Goal: Task Accomplishment & Management: Complete application form

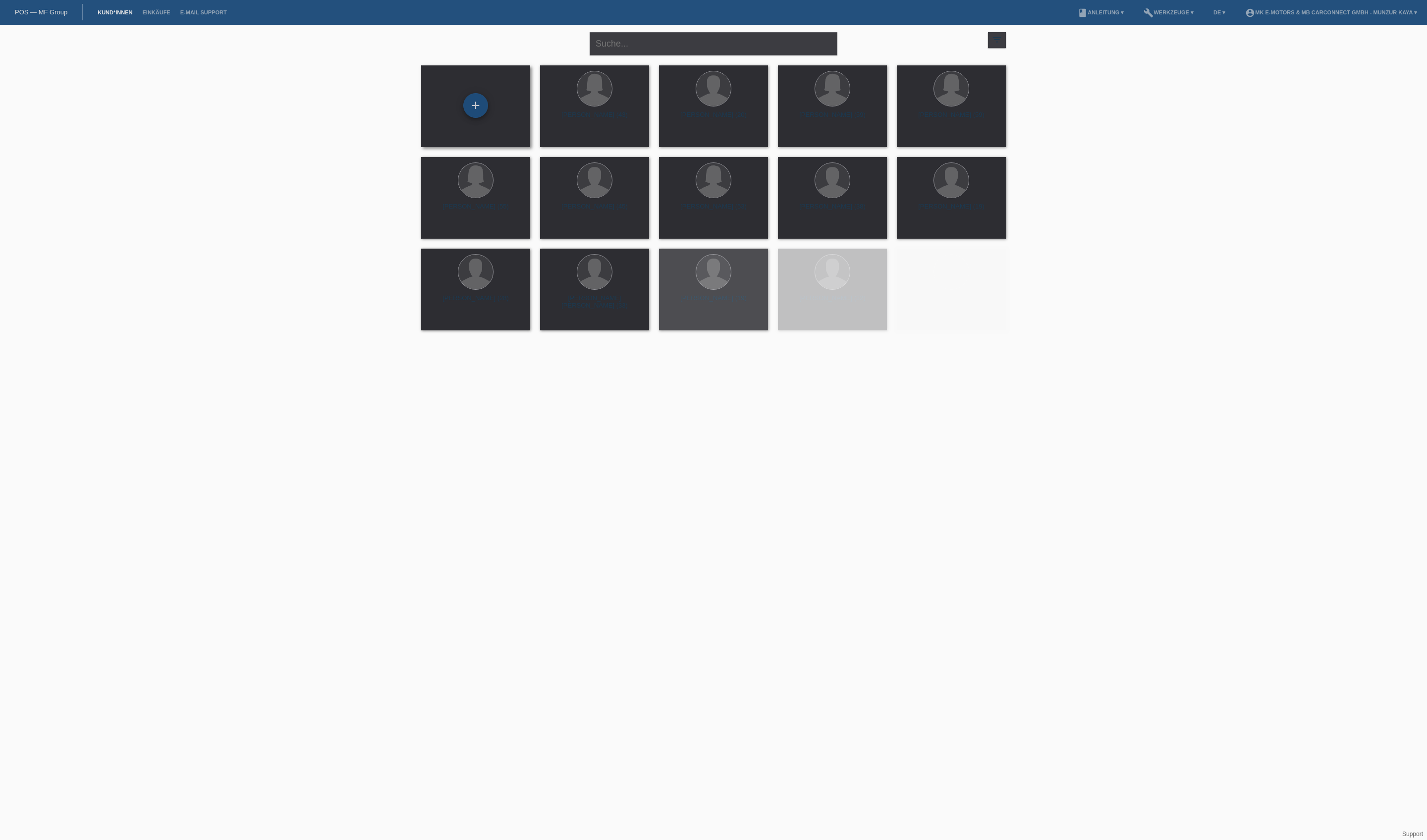
click at [469, 98] on div "+" at bounding box center [475, 105] width 24 height 17
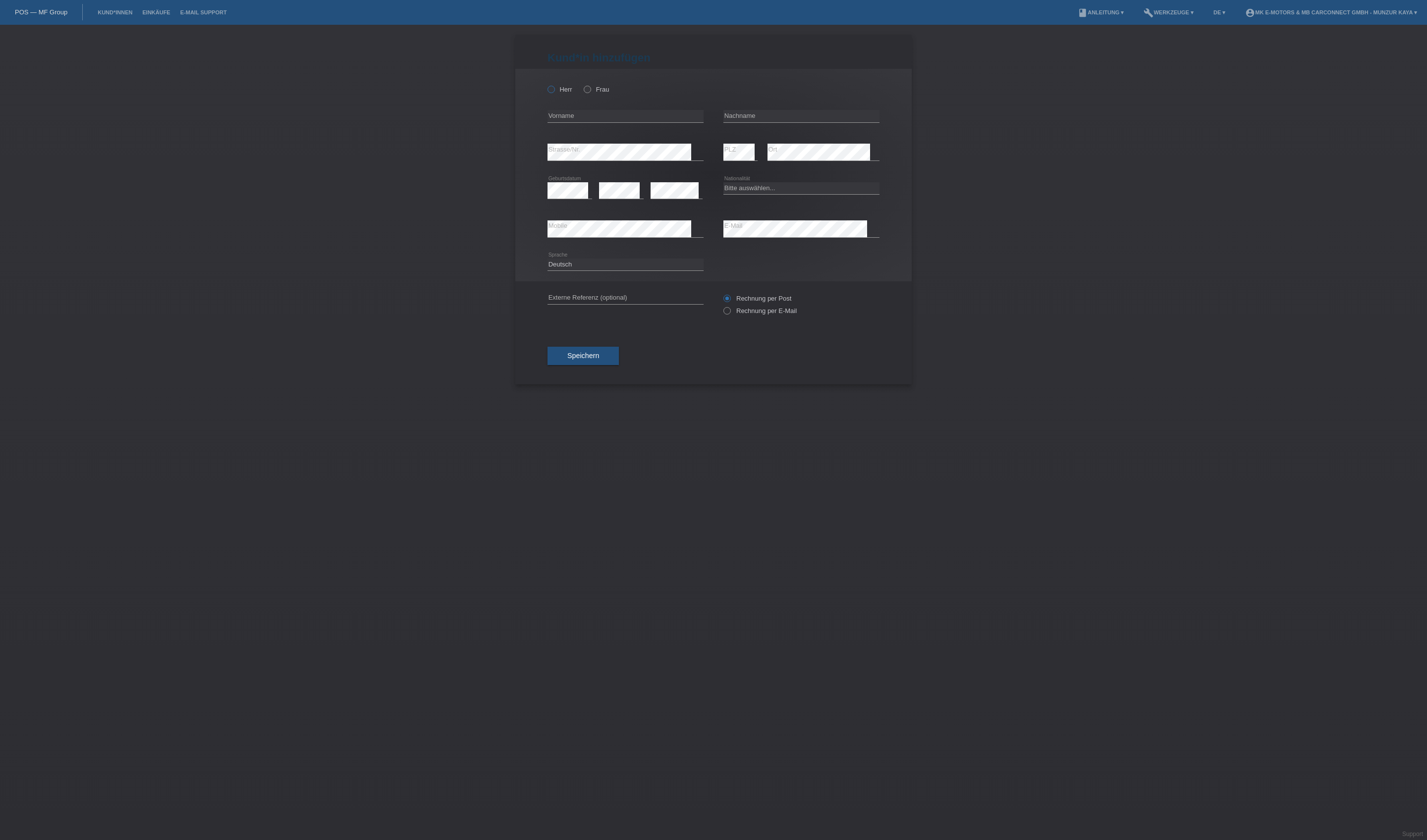
click at [546, 84] on icon at bounding box center [546, 84] width 0 height 0
click at [554, 92] on input "Herr" at bounding box center [551, 88] width 7 height 7
radio input "true"
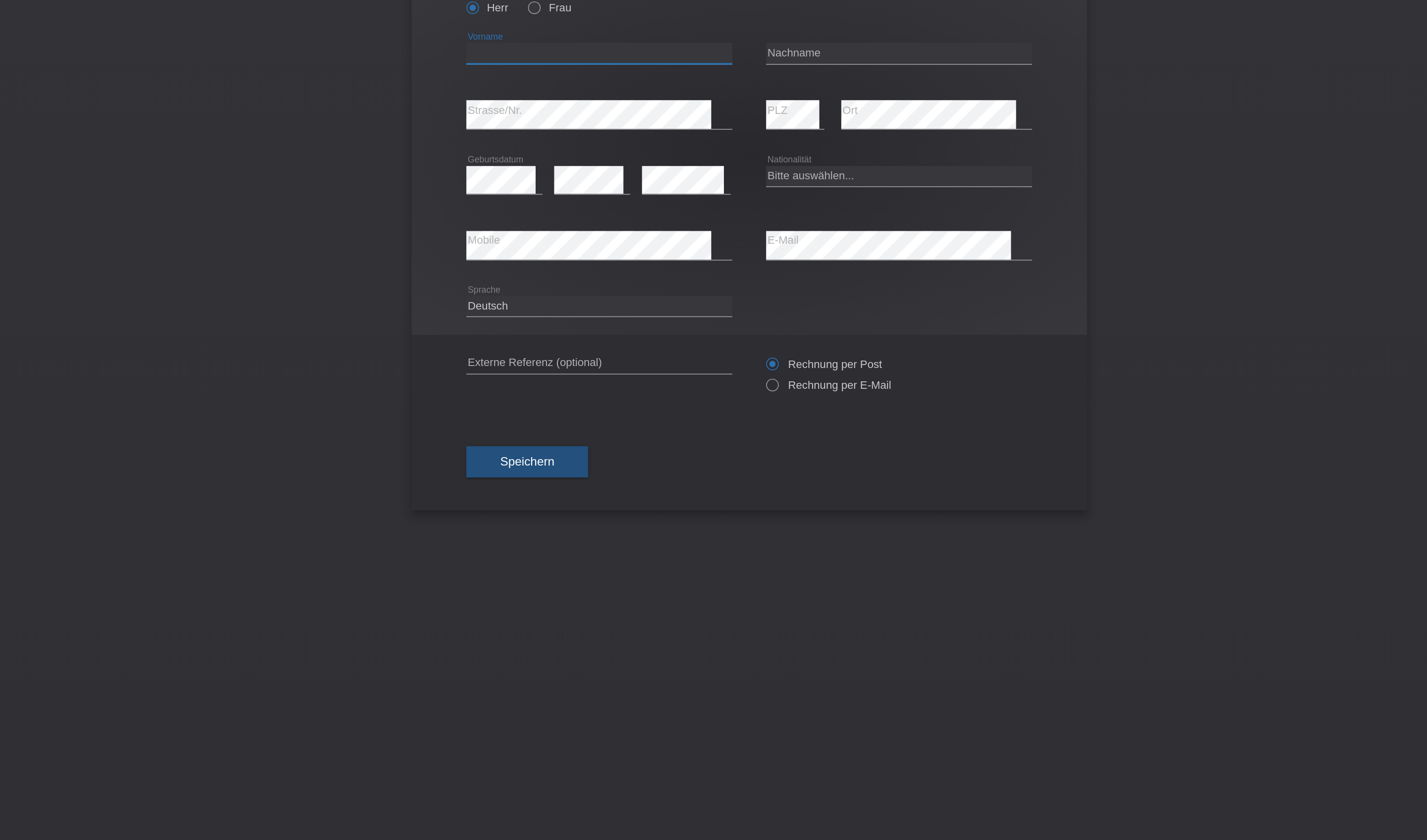
type input "r"
type input "RODRIGO"
type input "BUGATTO PEREZ"
click at [548, 160] on icon at bounding box center [625, 160] width 156 height 1
select select "ES"
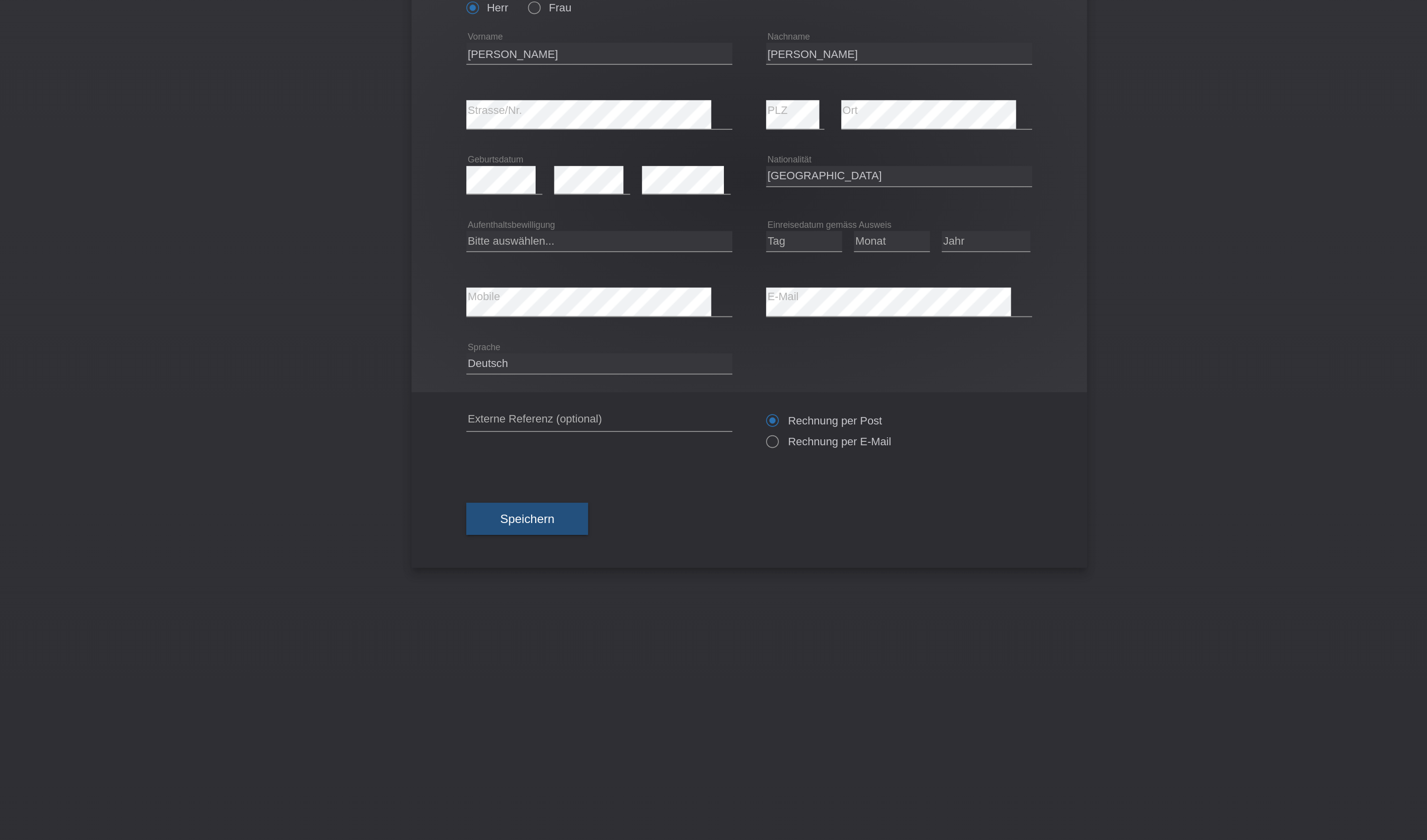
click at [723, 133] on div "error PLZ" at bounding box center [740, 152] width 34 height 38
select select "en"
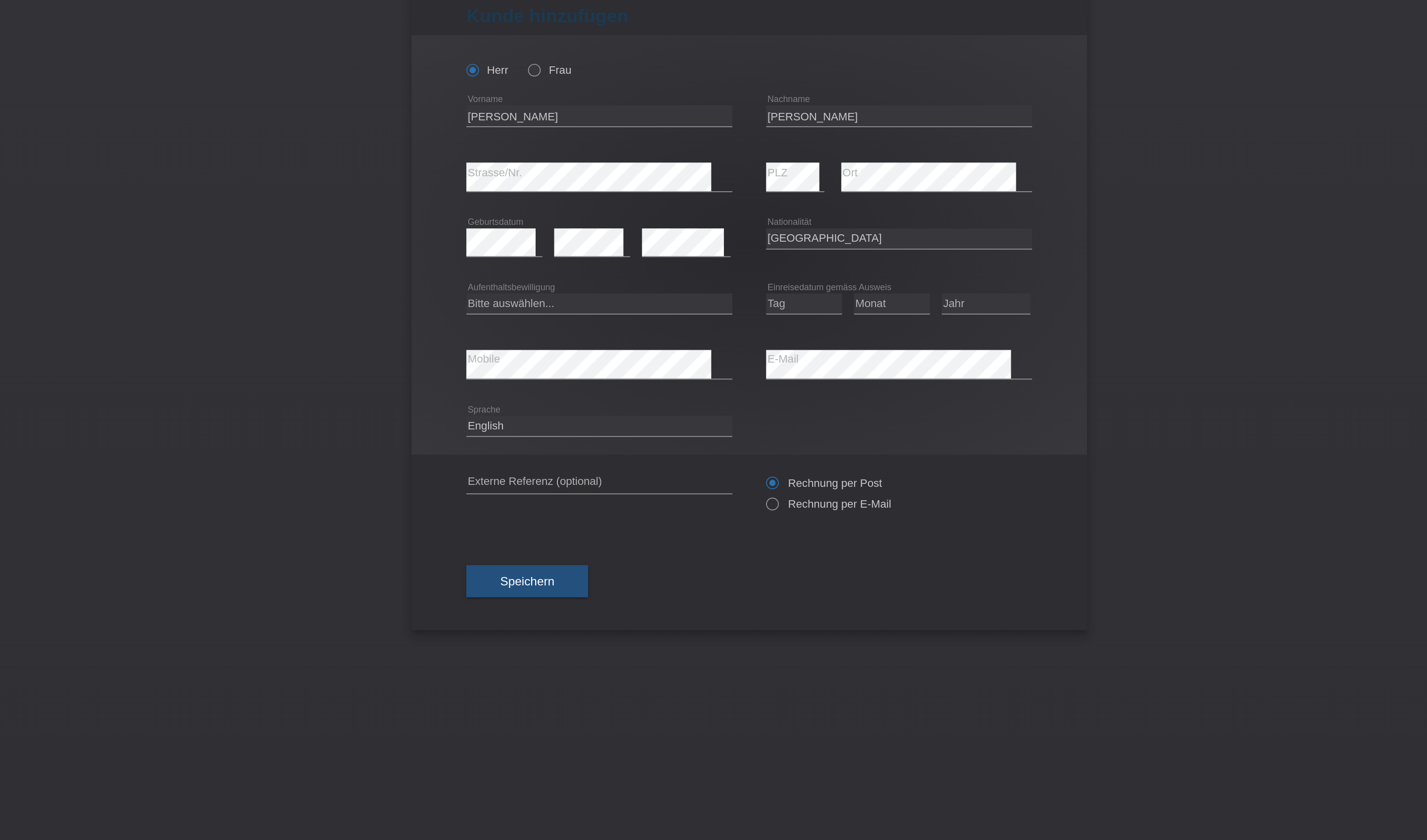
click at [658, 164] on div "Kund*in hinzufügen Kunde hinzufügen Kundin hinzufügen Herr Frau RODRIGO error V…" at bounding box center [713, 432] width 1427 height 815
click at [723, 348] on label "Rechnung per E-Mail" at bounding box center [760, 344] width 73 height 7
click at [723, 352] on input "Rechnung per E-Mail" at bounding box center [726, 346] width 7 height 12
radio input "true"
click at [568, 393] on span "Speichern" at bounding box center [583, 389] width 31 height 8
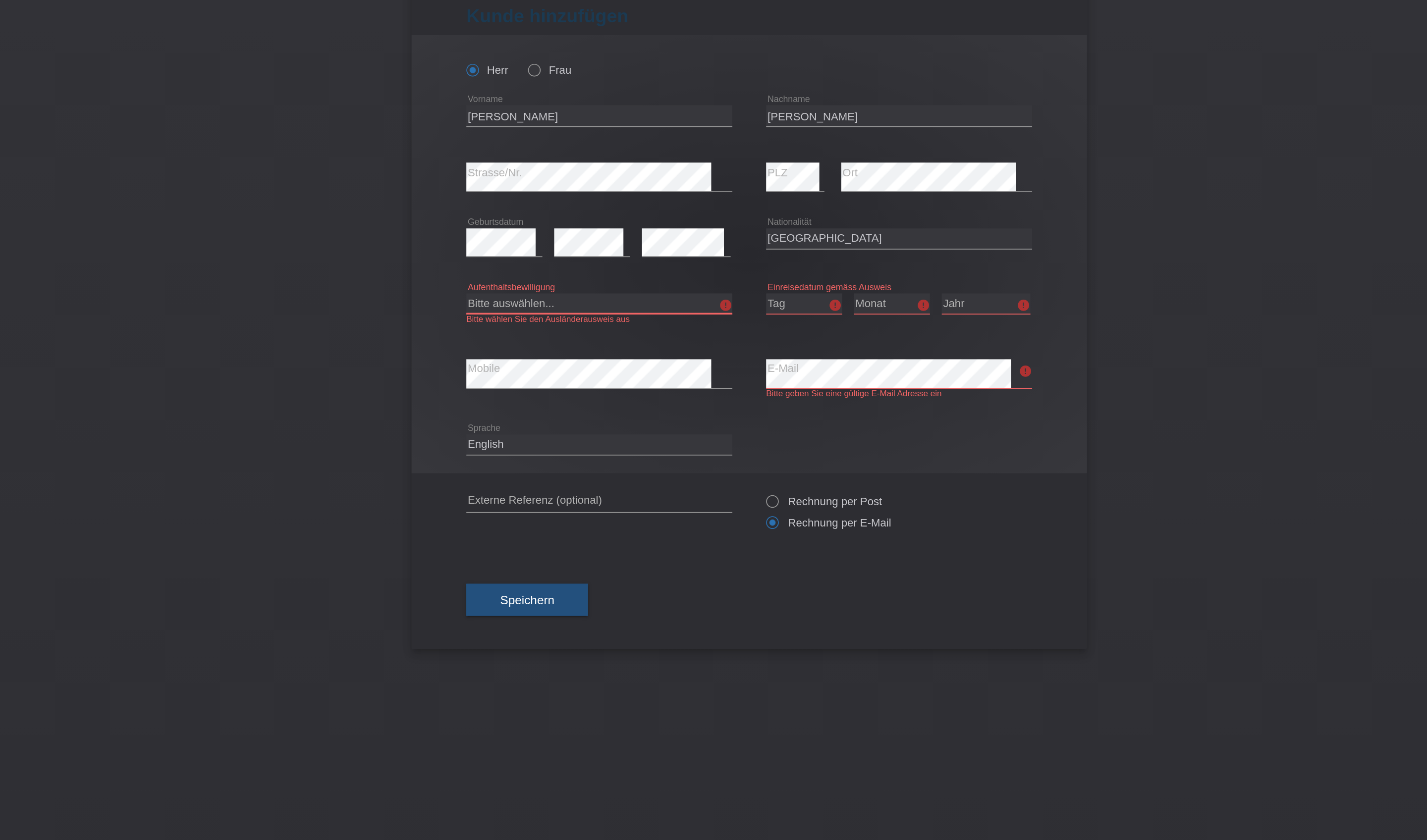
select select "B"
select select "04"
select select "08"
select select "2025"
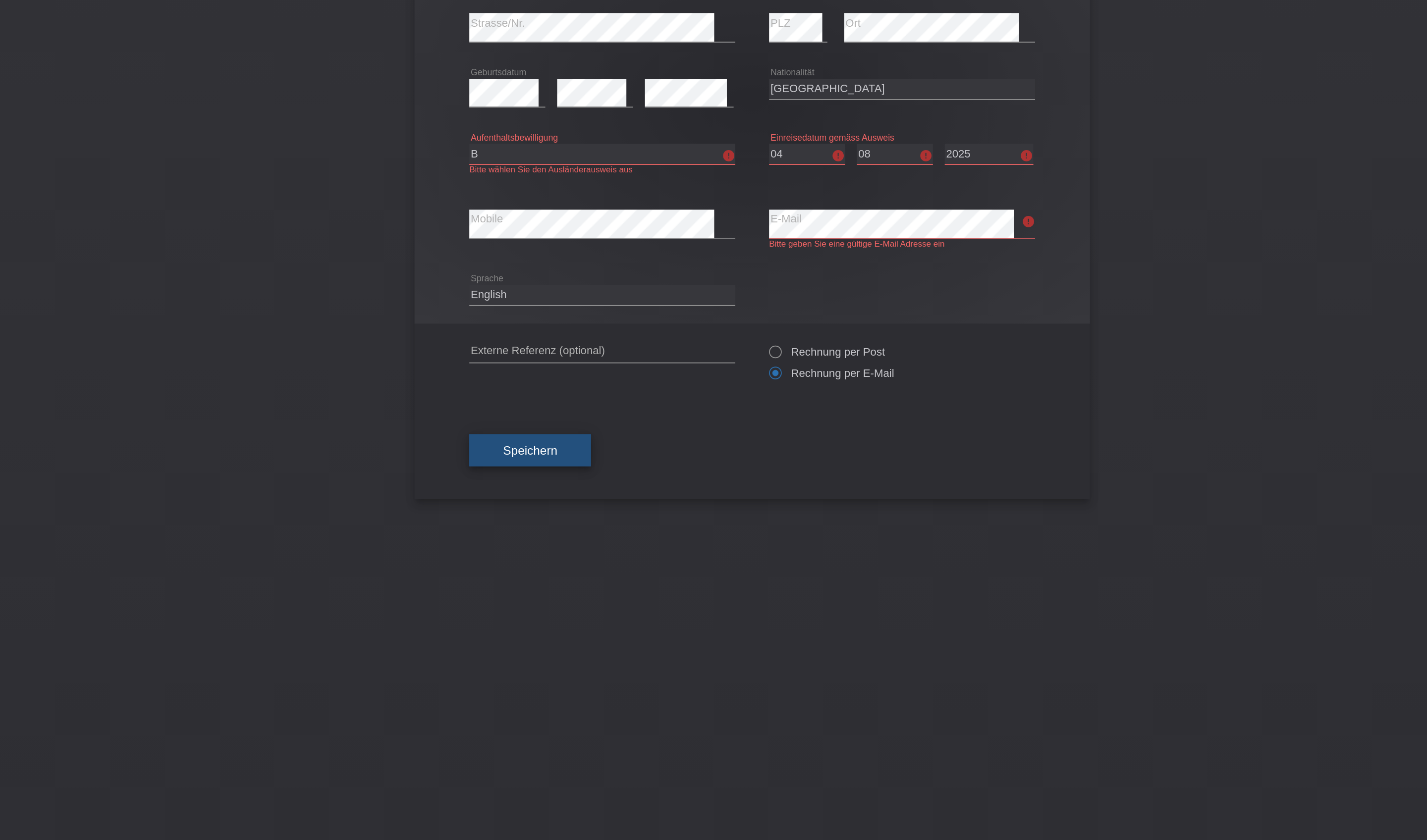
click at [548, 406] on button "Speichern" at bounding box center [584, 401] width 72 height 19
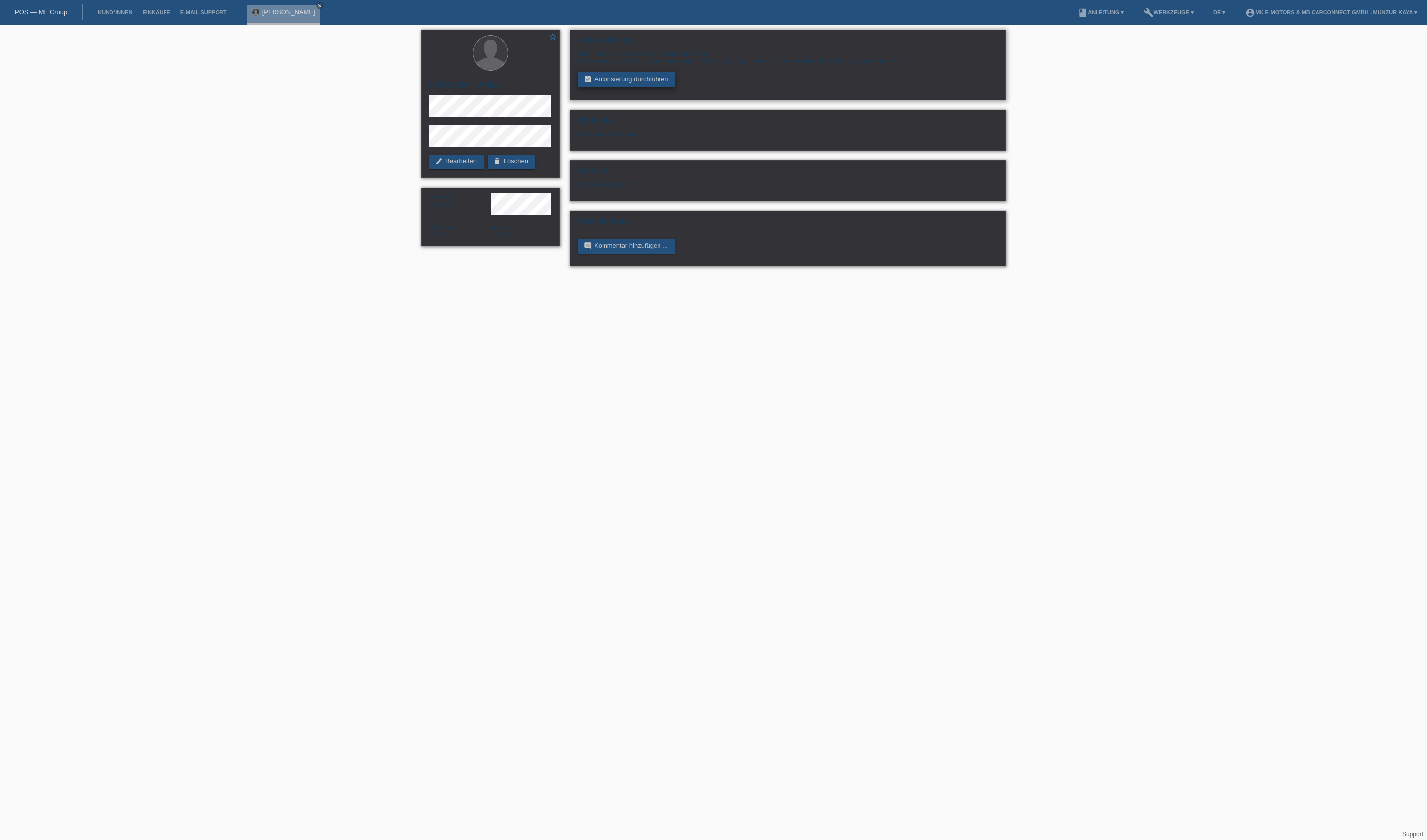
click at [675, 87] on link "assignment_turned_in Autorisierung durchführen" at bounding box center [626, 80] width 97 height 15
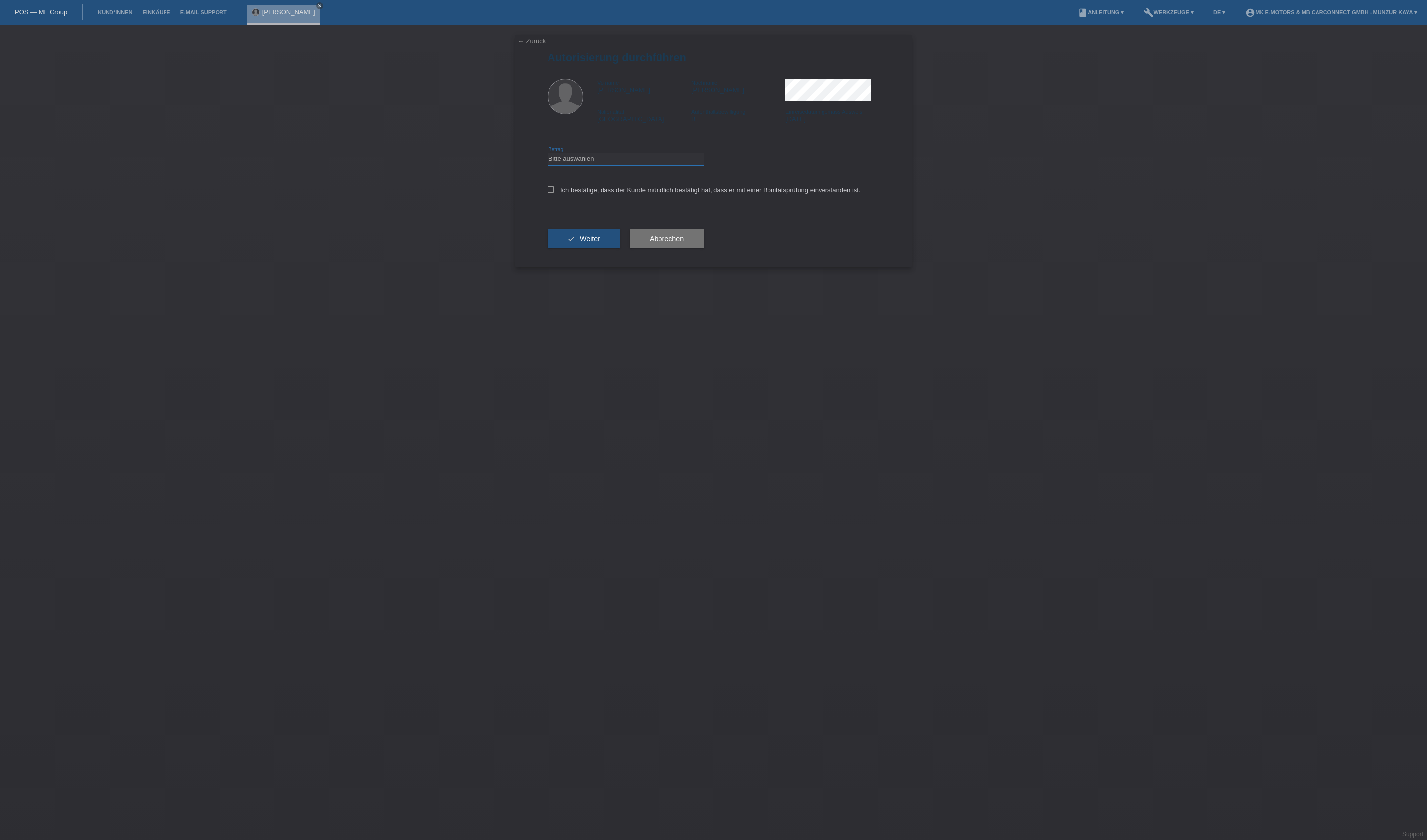
select select "3"
click at [670, 194] on label "Ich bestätige, dass der Kunde mündlich bestätigt hat, dass er mit einer Bonität…" at bounding box center [704, 190] width 313 height 7
click at [554, 193] on input "Ich bestätige, dass der Kunde mündlich bestätigt hat, dass er mit einer Bonität…" at bounding box center [551, 189] width 7 height 7
checkbox input "true"
click at [620, 248] on button "check Weiter" at bounding box center [584, 239] width 72 height 19
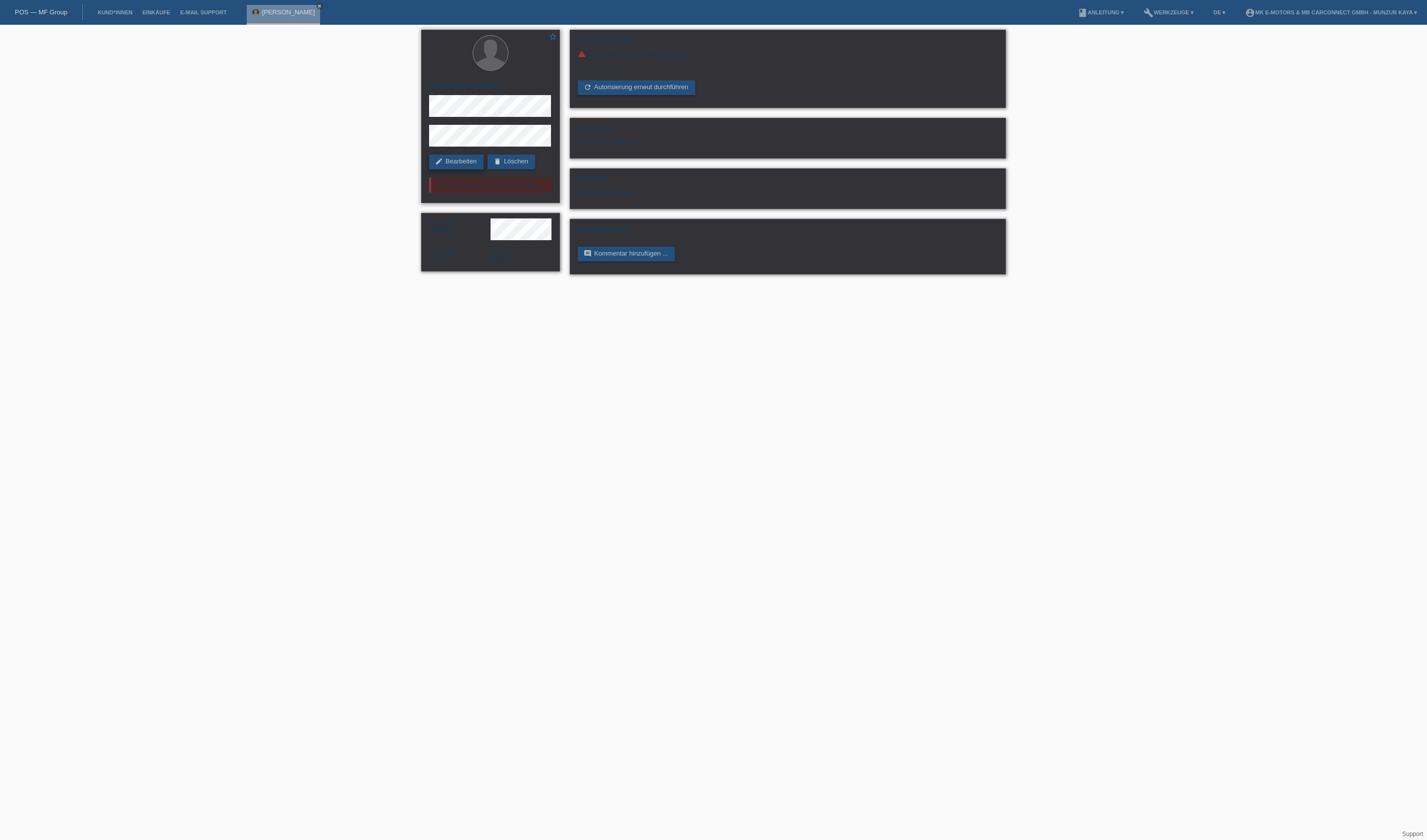
click at [457, 162] on link "edit Bearbeiten" at bounding box center [456, 162] width 55 height 15
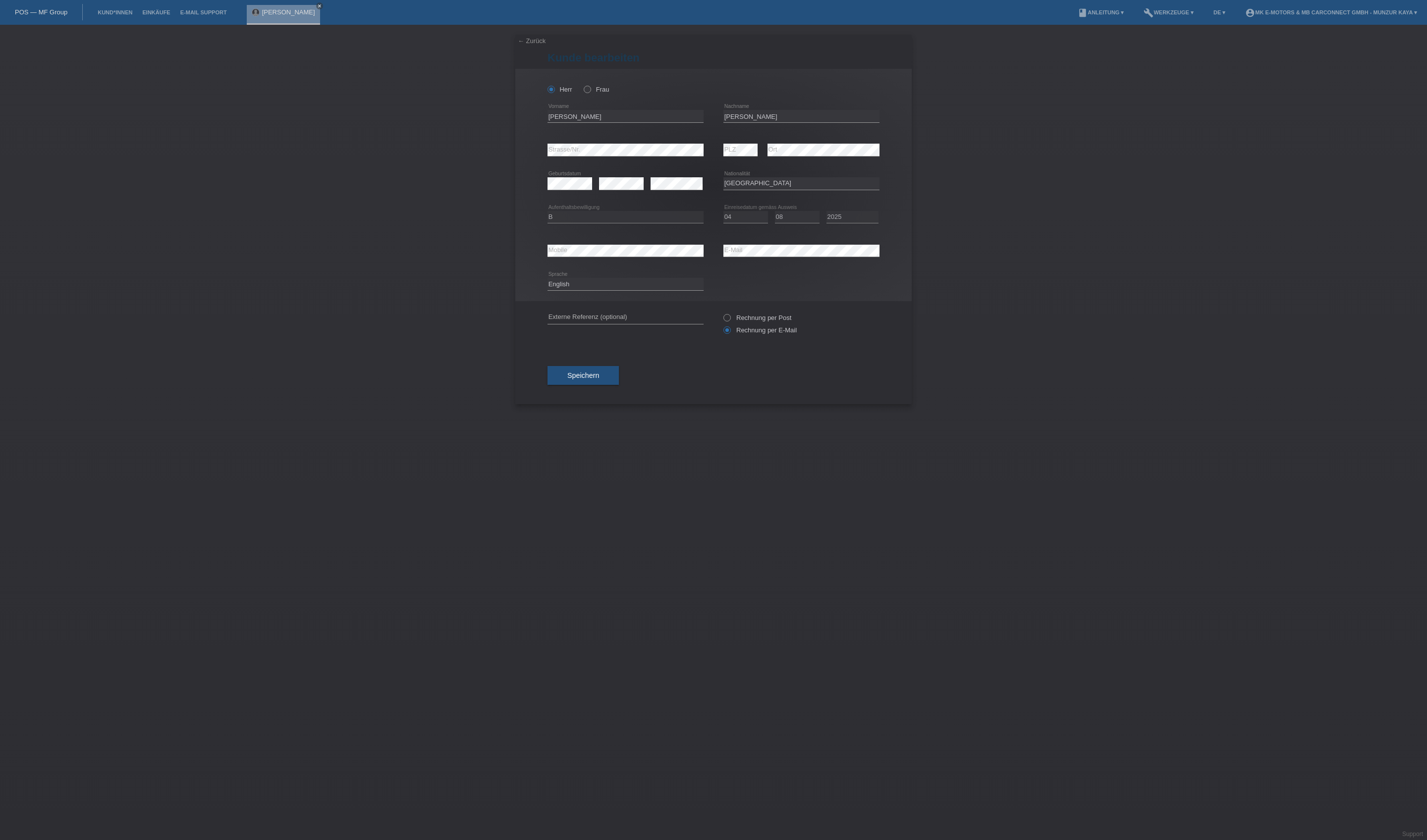
select select "ES"
select select "B"
select select "04"
select select "08"
select select "2025"
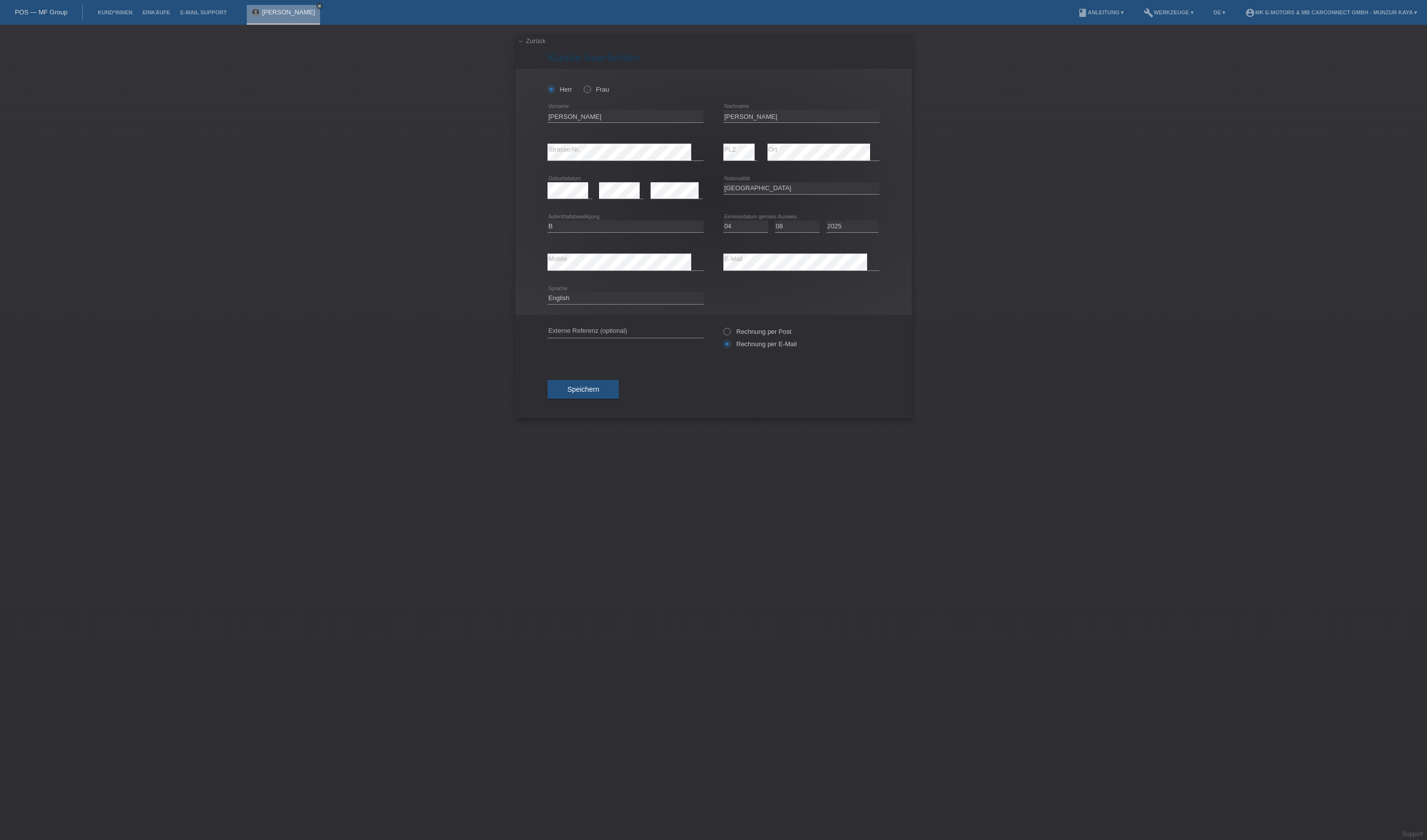
click at [322, 5] on icon "close" at bounding box center [320, 6] width 5 height 5
click at [138, 10] on link "Kund*innen" at bounding box center [115, 12] width 45 height 6
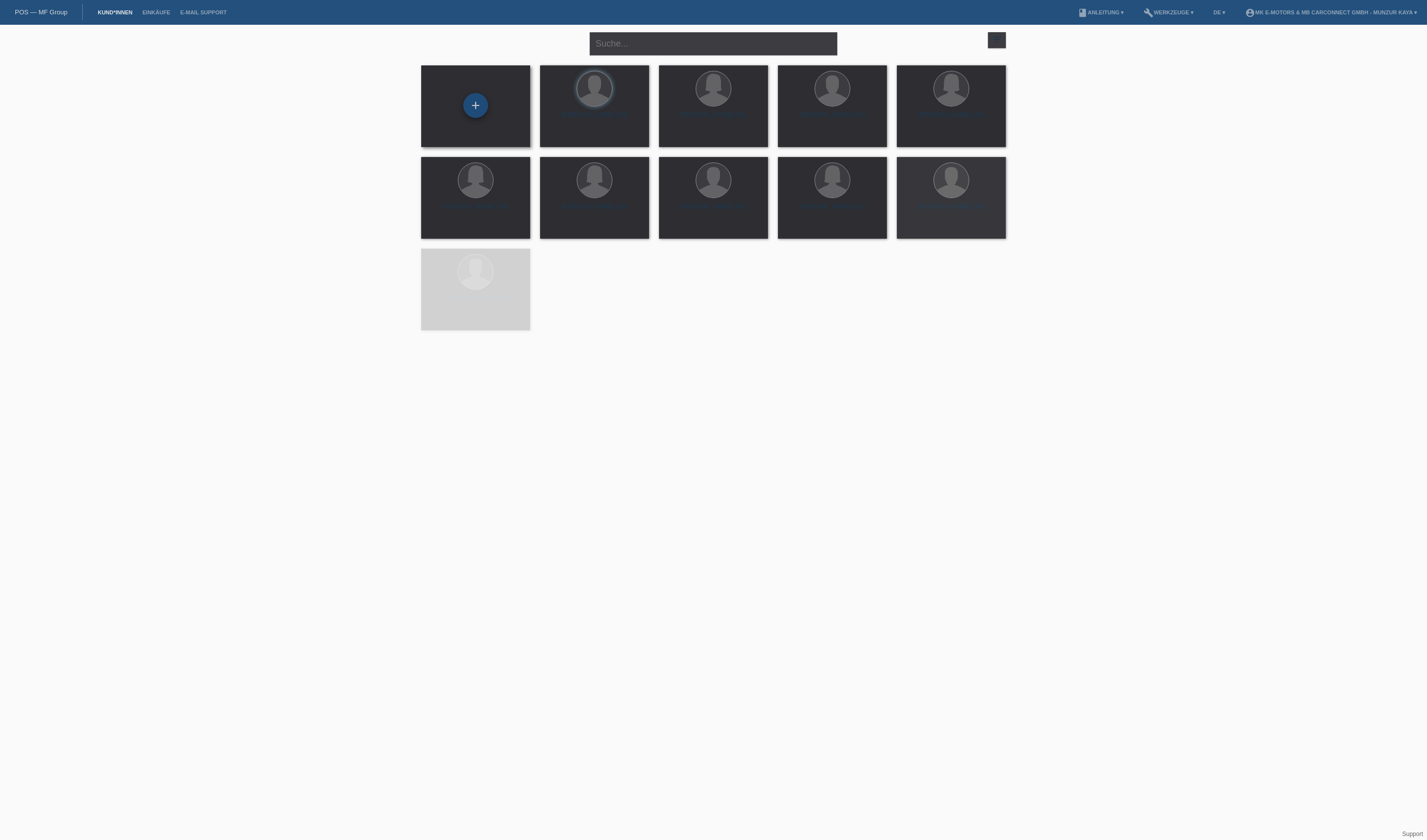
click at [475, 100] on div "+" at bounding box center [475, 105] width 25 height 25
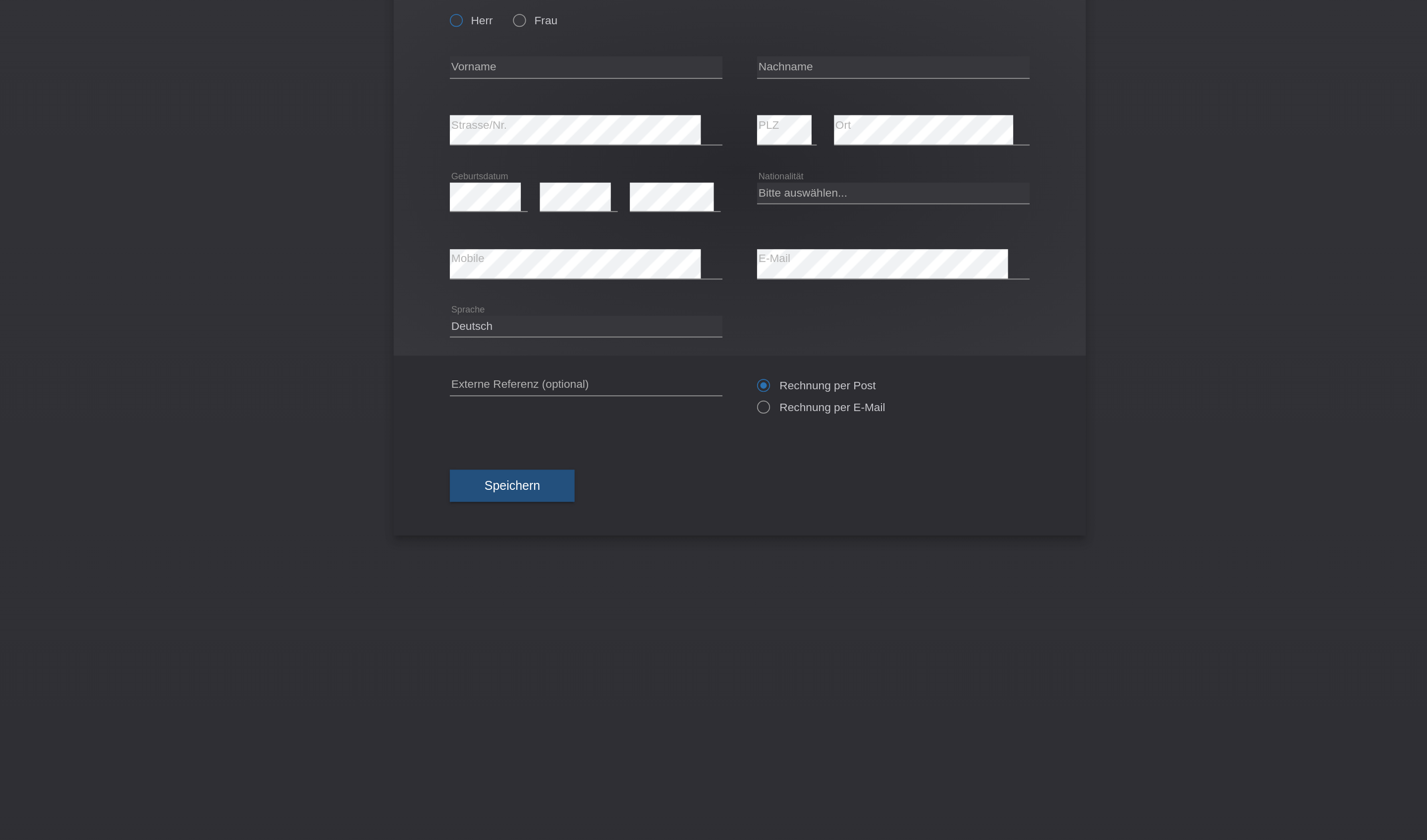
click at [546, 84] on icon at bounding box center [546, 84] width 0 height 0
click at [548, 86] on input "Herr" at bounding box center [551, 88] width 7 height 7
radio input "true"
click at [582, 84] on icon at bounding box center [582, 84] width 0 height 0
click at [584, 86] on input "Frau" at bounding box center [587, 88] width 7 height 7
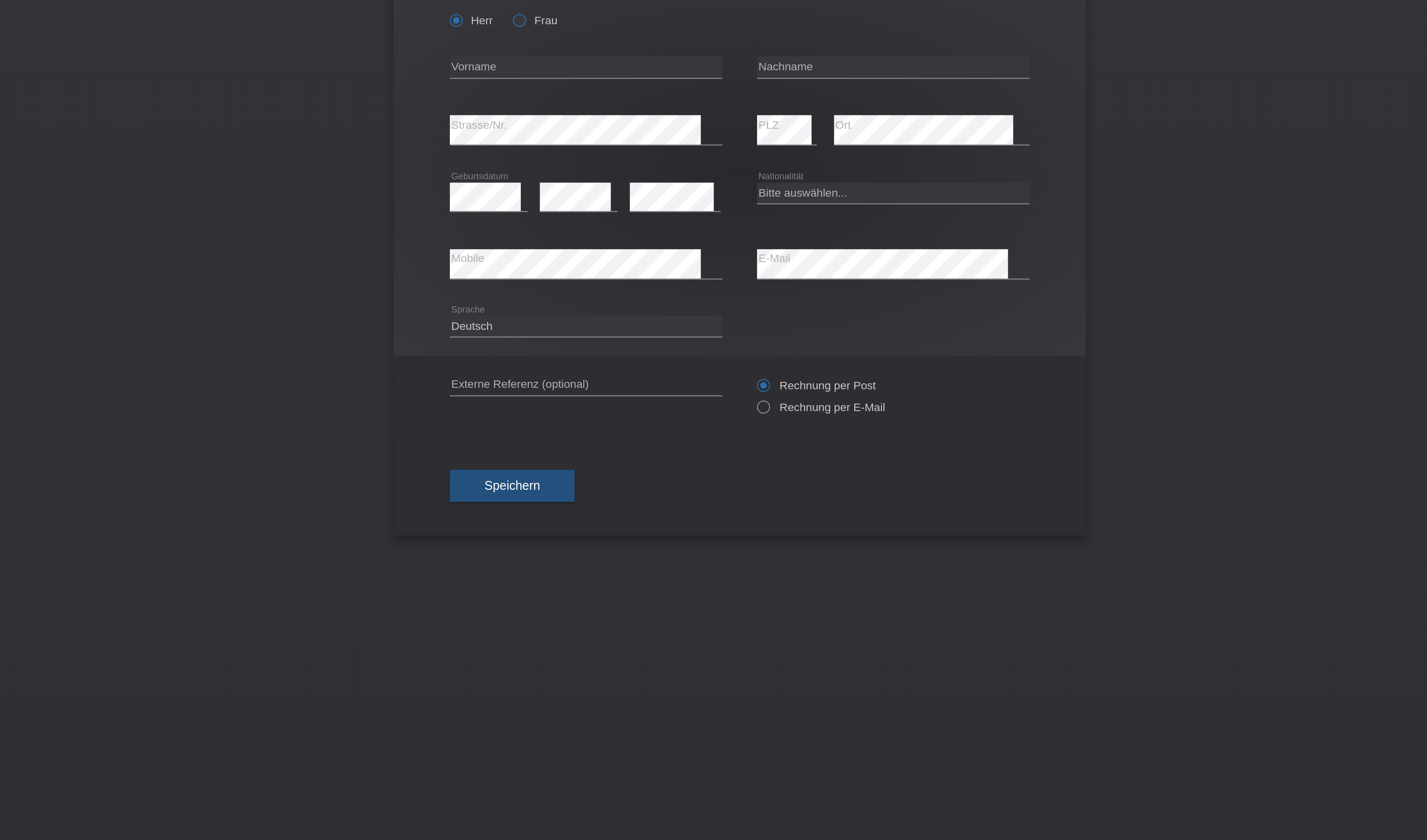
radio input "true"
type input "[PERSON_NAME]"
type input "katana"
select select "CH"
click at [723, 238] on icon at bounding box center [801, 238] width 156 height 1
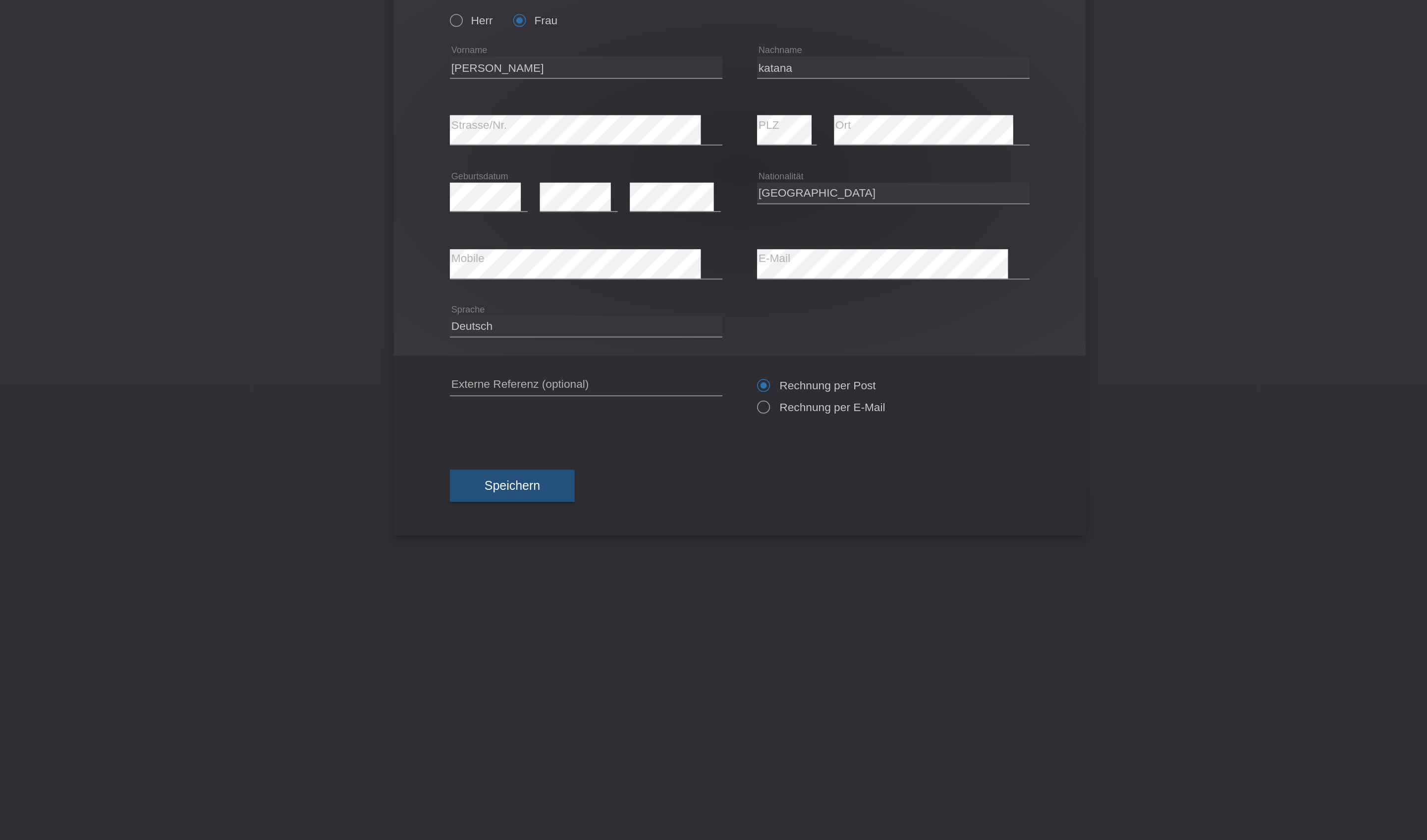
click at [723, 299] on label "Rechnung per Post" at bounding box center [757, 298] width 68 height 7
click at [723, 299] on input "Rechnung per Post" at bounding box center [726, 300] width 7 height 12
click at [722, 305] on icon at bounding box center [722, 305] width 0 height 0
click at [723, 314] on input "Rechnung per E-Mail" at bounding box center [726, 313] width 7 height 12
radio input "true"
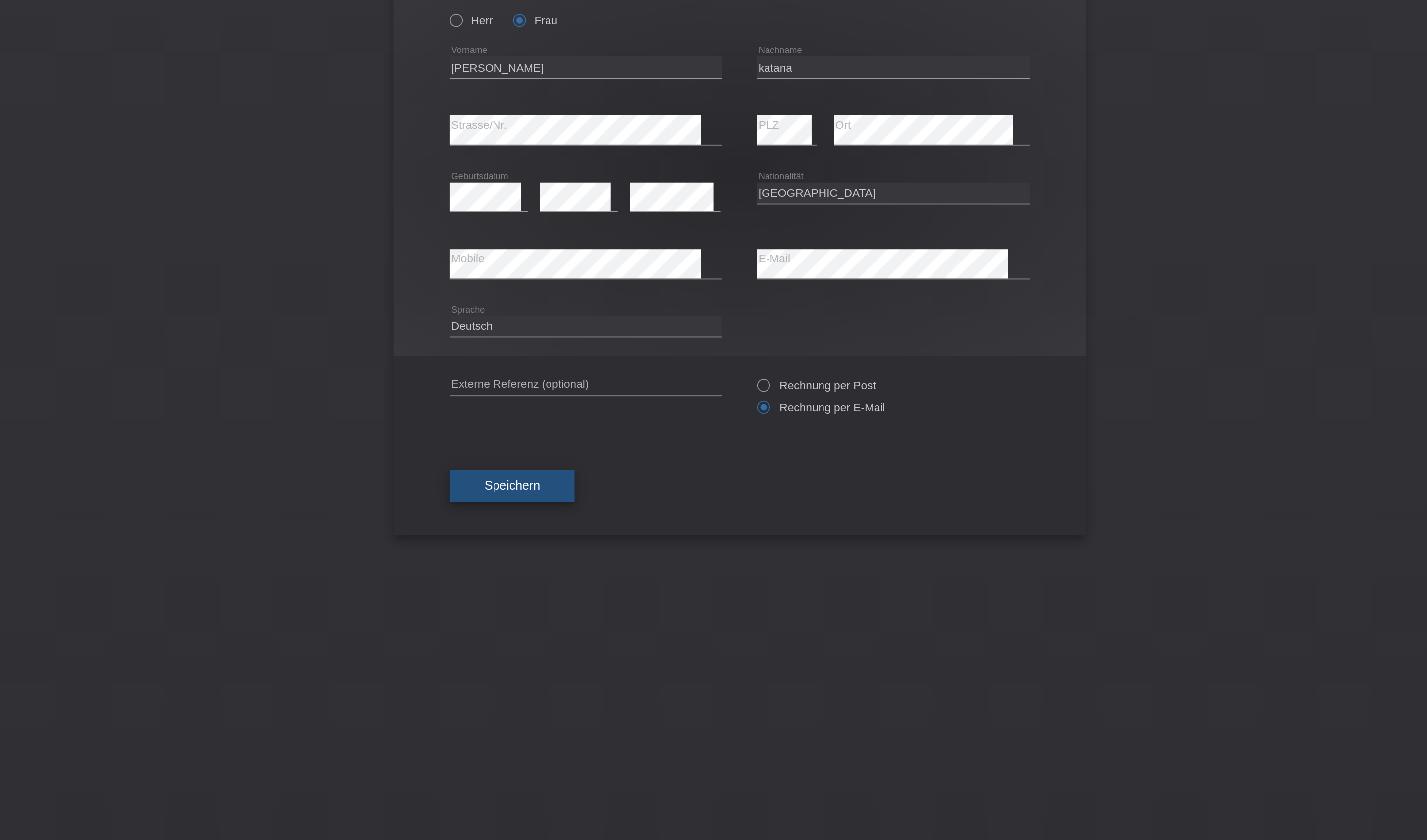
click at [548, 366] on button "Speichern" at bounding box center [584, 356] width 72 height 19
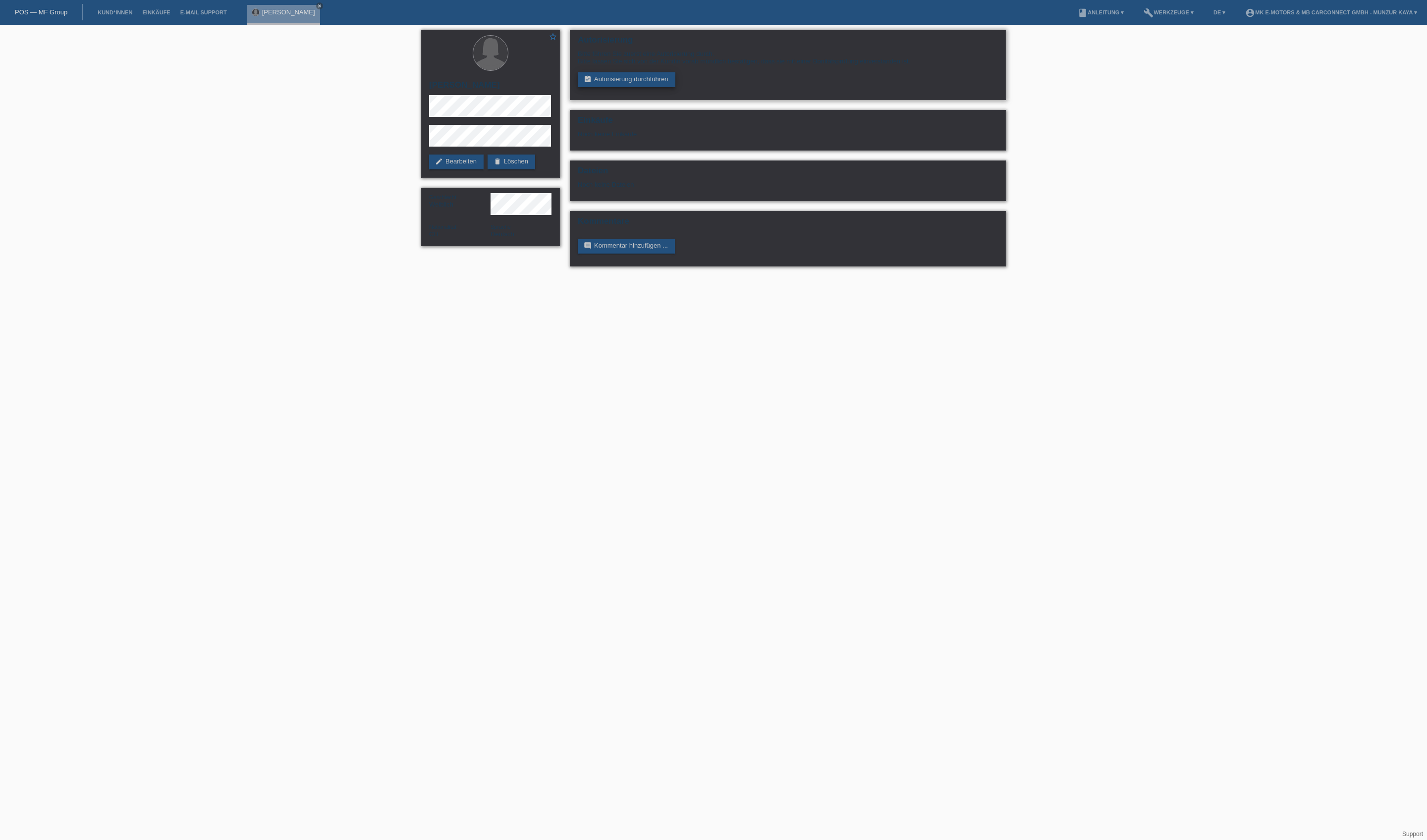
click at [665, 87] on link "assignment_turned_in Autorisierung durchführen" at bounding box center [626, 80] width 97 height 15
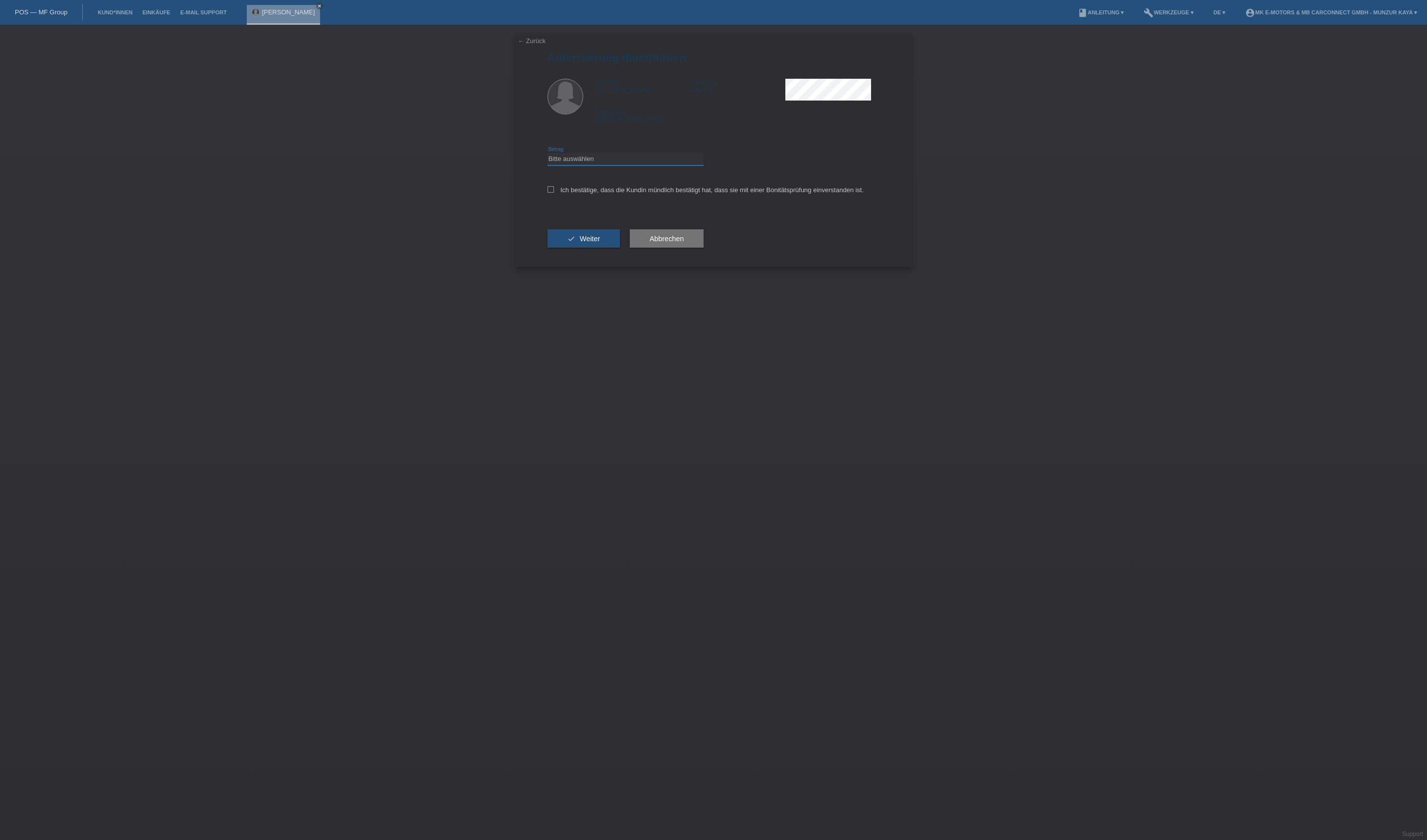
select select "3"
click at [629, 194] on label "Ich bestätige, dass die Kundin mündlich bestätigt hat, dass sie mit einer Bonit…" at bounding box center [706, 190] width 316 height 7
click at [554, 193] on input "Ich bestätige, dass die Kundin mündlich bestätigt hat, dass sie mit einer Bonit…" at bounding box center [551, 189] width 7 height 7
checkbox input "true"
click at [600, 243] on span "Weiter" at bounding box center [590, 238] width 20 height 8
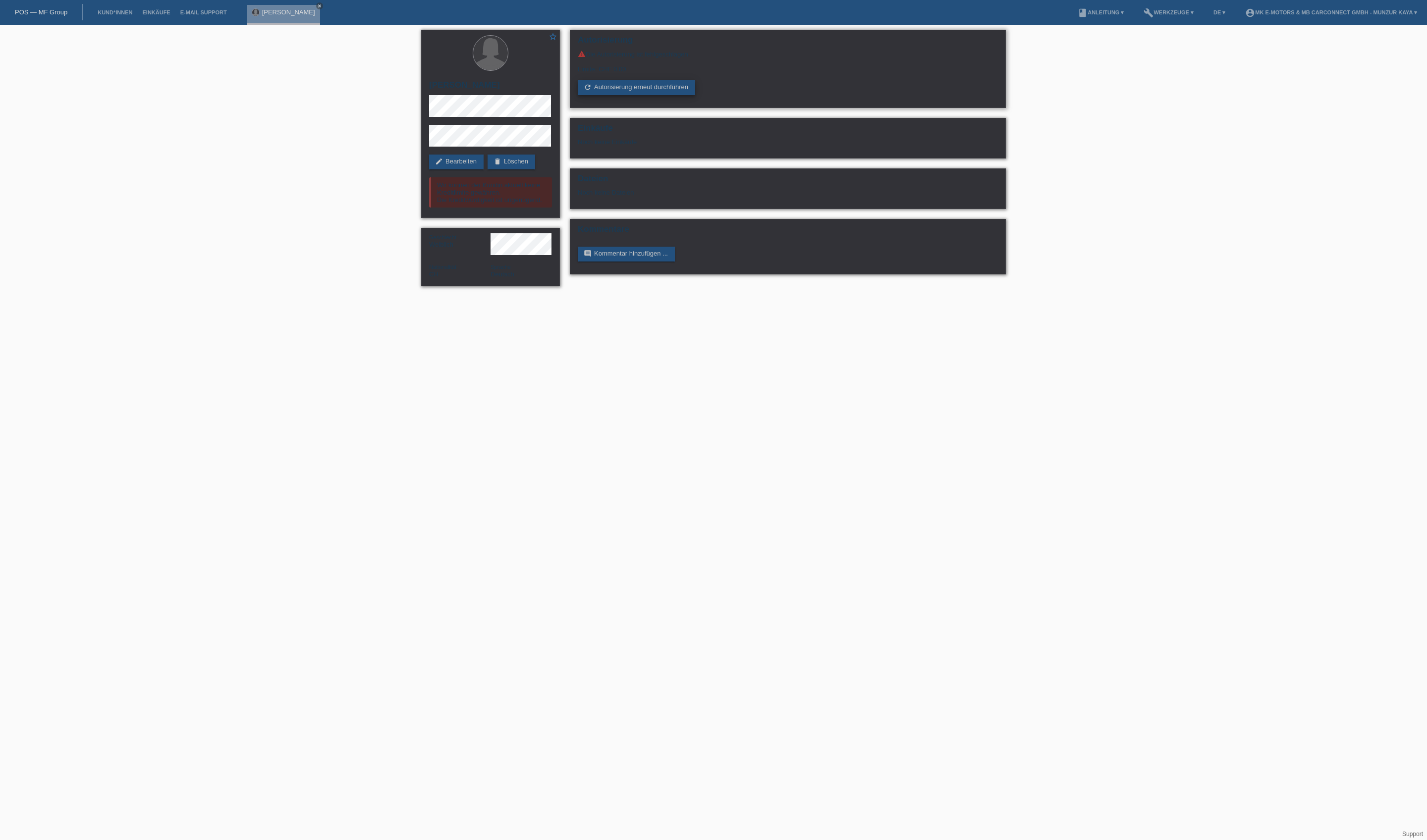
click at [664, 95] on link "refresh Autorisierung erneut durchführen" at bounding box center [636, 88] width 118 height 15
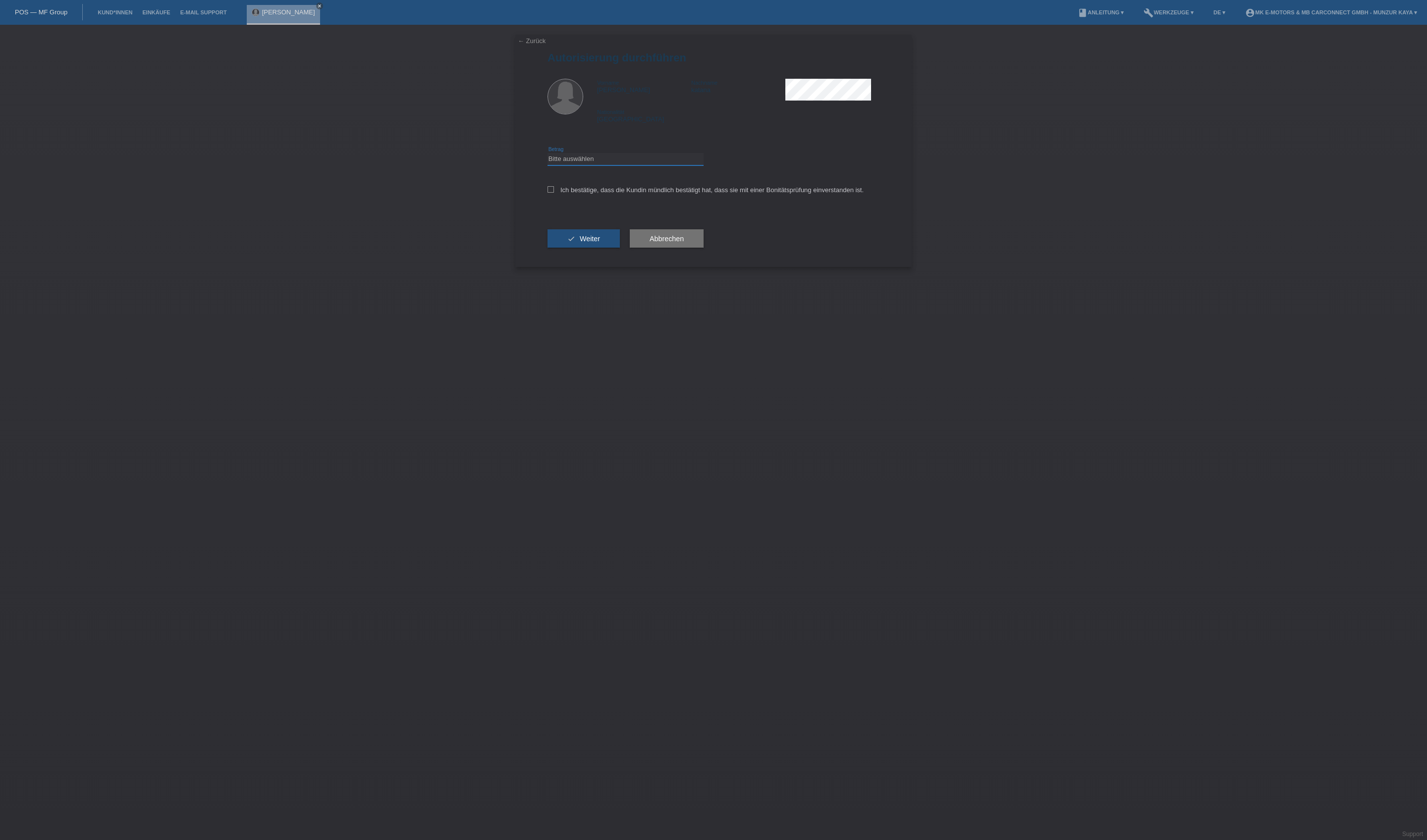
select select "3"
click at [653, 194] on label "Ich bestätige, dass die Kundin mündlich bestätigt hat, dass sie mit einer Bonit…" at bounding box center [706, 190] width 316 height 7
click at [554, 193] on input "Ich bestätige, dass die Kundin mündlich bestätigt hat, dass sie mit einer Bonit…" at bounding box center [551, 189] width 7 height 7
checkbox input "true"
click at [620, 248] on button "check Weiter" at bounding box center [584, 239] width 72 height 19
